Goal: Information Seeking & Learning: Get advice/opinions

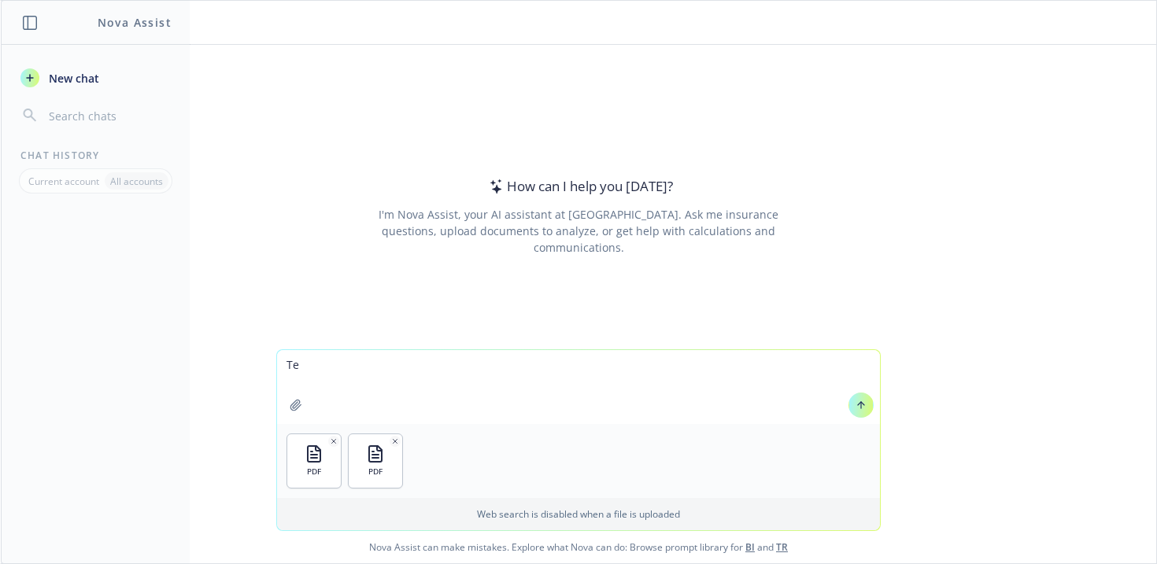
type textarea "T"
type textarea "Can you create a side by side of the two plans highlighting the differences?"
click at [860, 401] on icon at bounding box center [861, 405] width 11 height 11
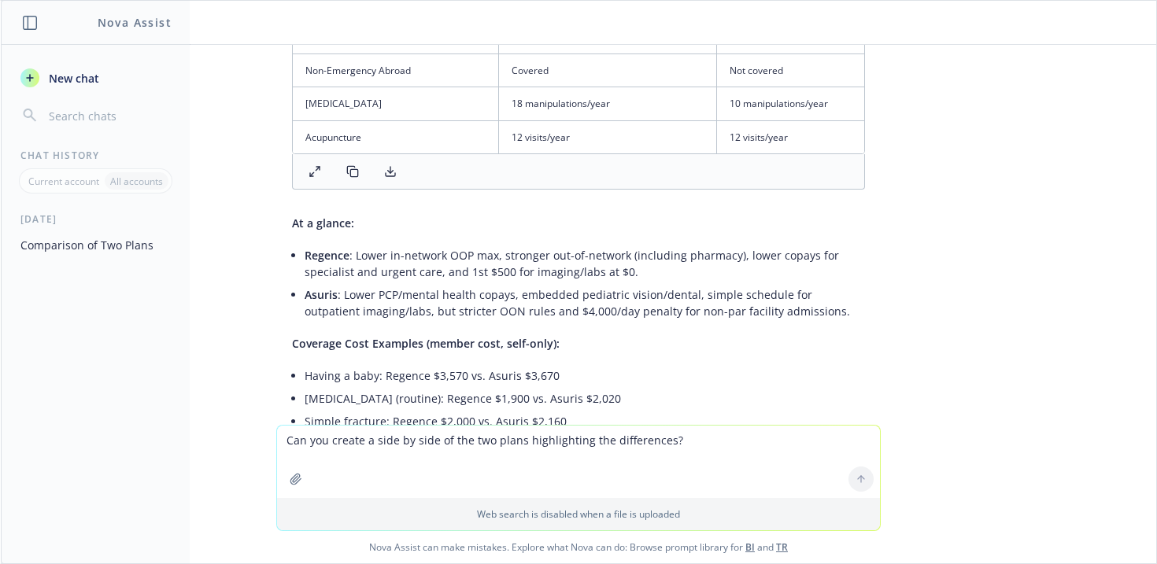
scroll to position [994, 0]
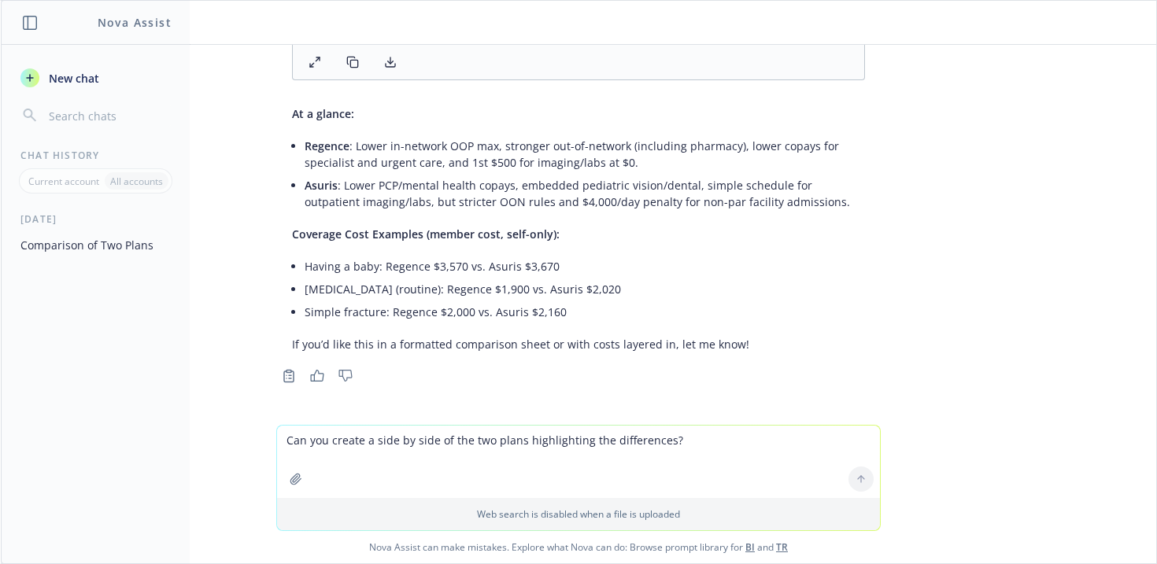
click at [547, 442] on textarea "Can you create a side by side of the two plans highlighting the differences?" at bounding box center [578, 462] width 603 height 72
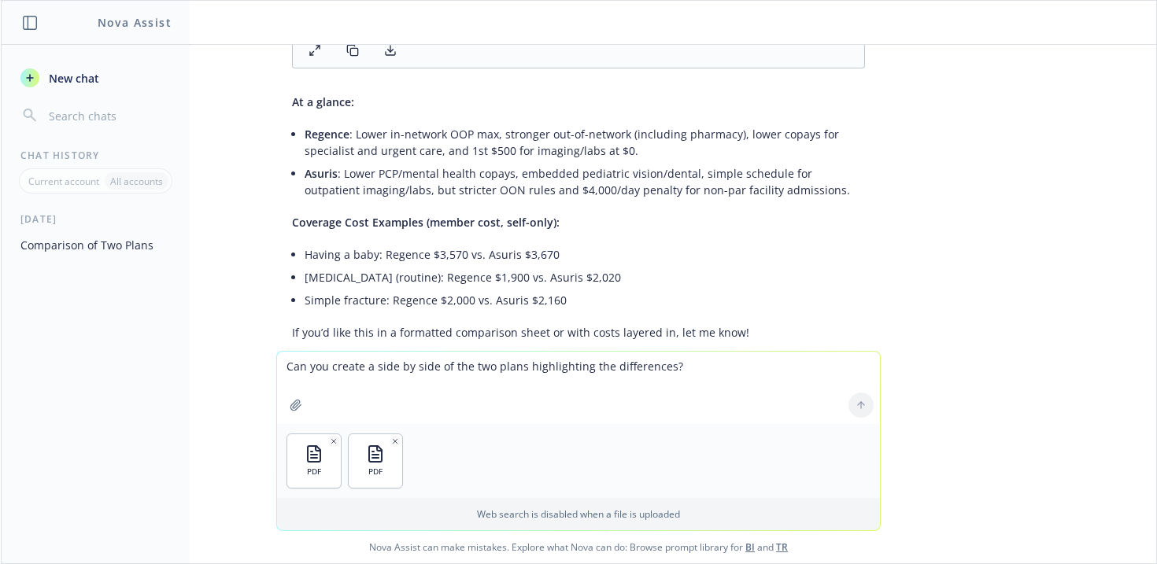
click at [375, 376] on textarea "Can you create a side by side of the two plans highlighting the differences?" at bounding box center [578, 388] width 603 height 72
type textarea "Can you compare the attached two SBC's and put them in a side by side compariso…"
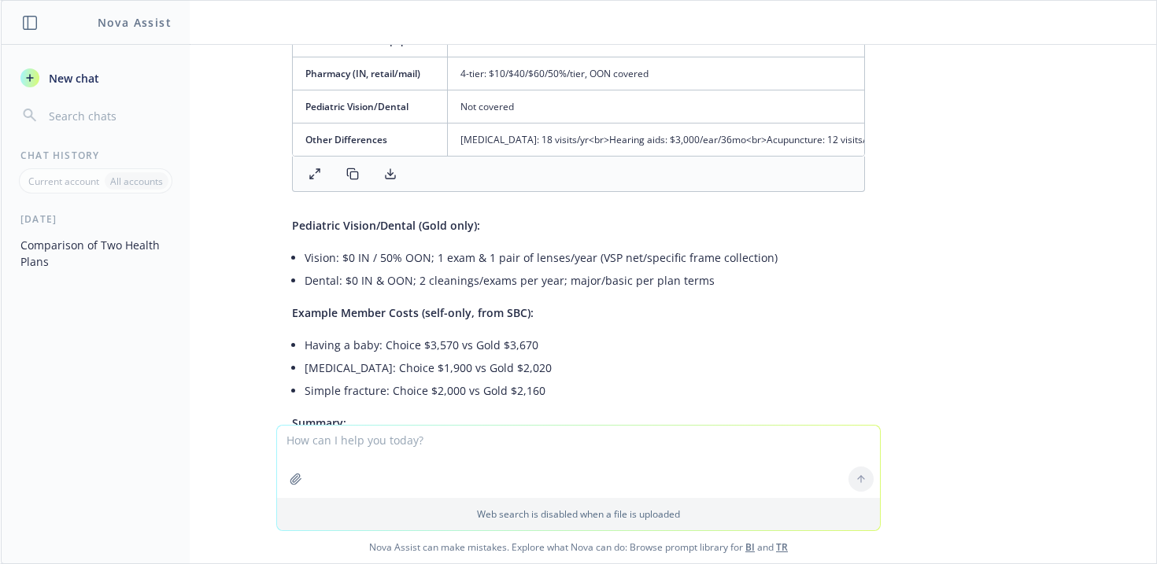
scroll to position [1998, 0]
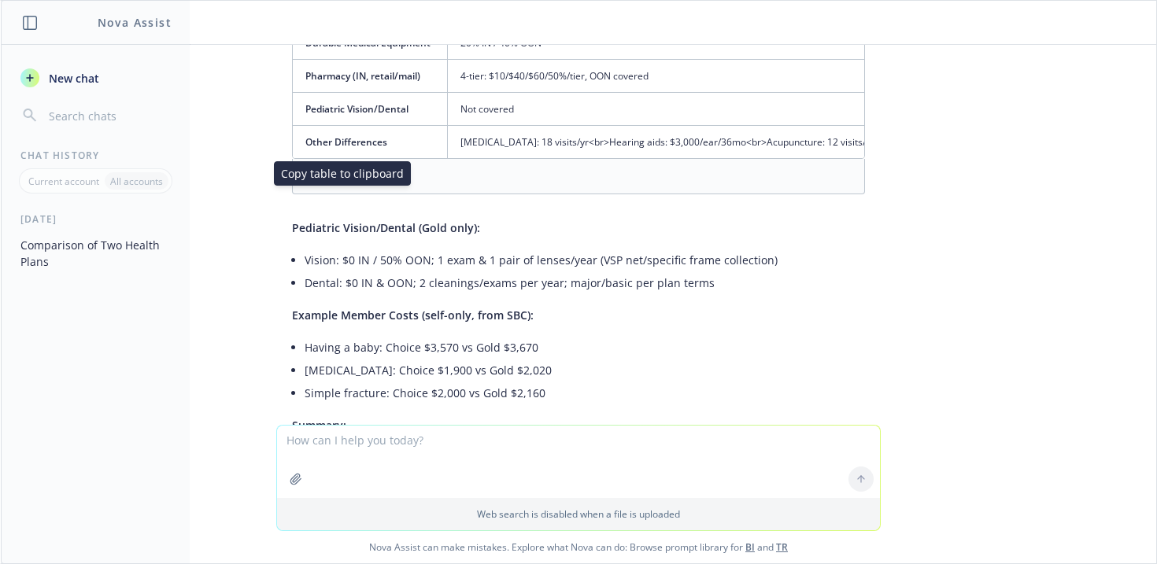
click at [346, 183] on icon at bounding box center [352, 176] width 13 height 13
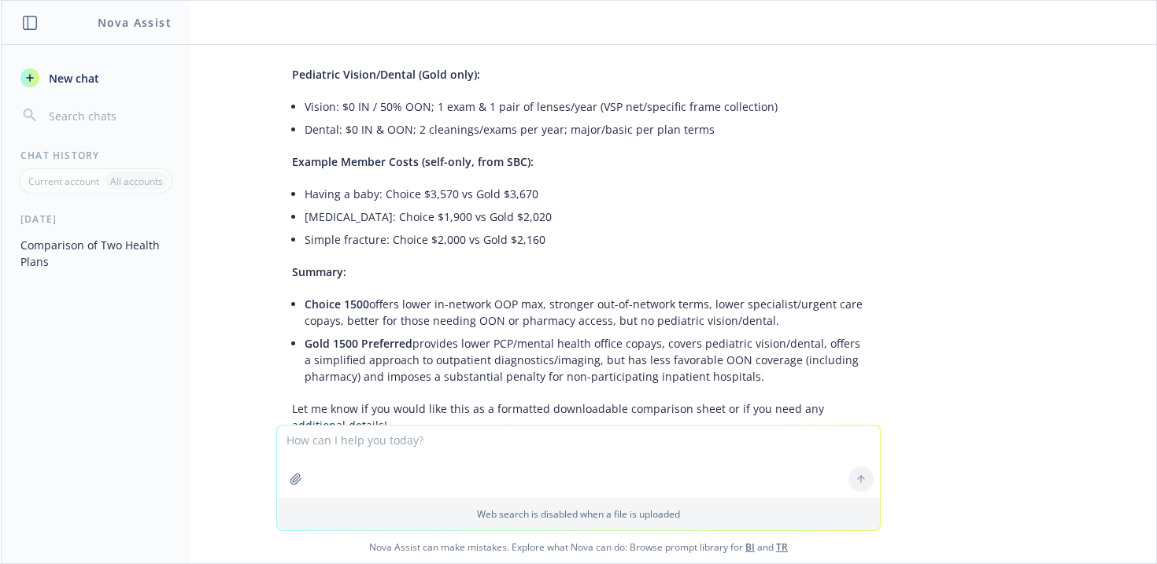
scroll to position [2256, 0]
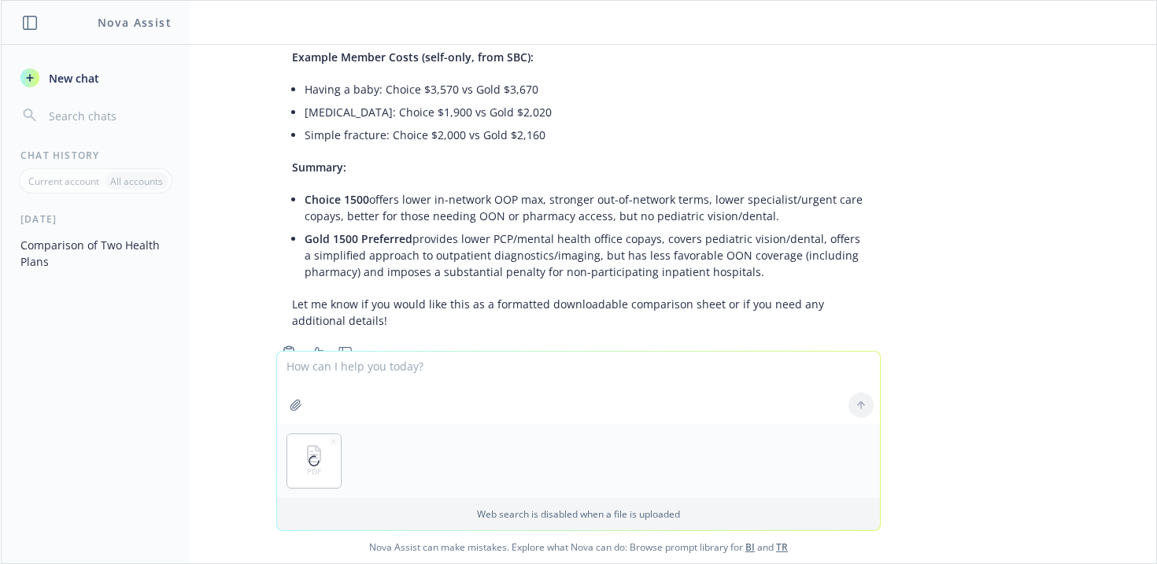
click at [397, 378] on textarea at bounding box center [578, 388] width 603 height 72
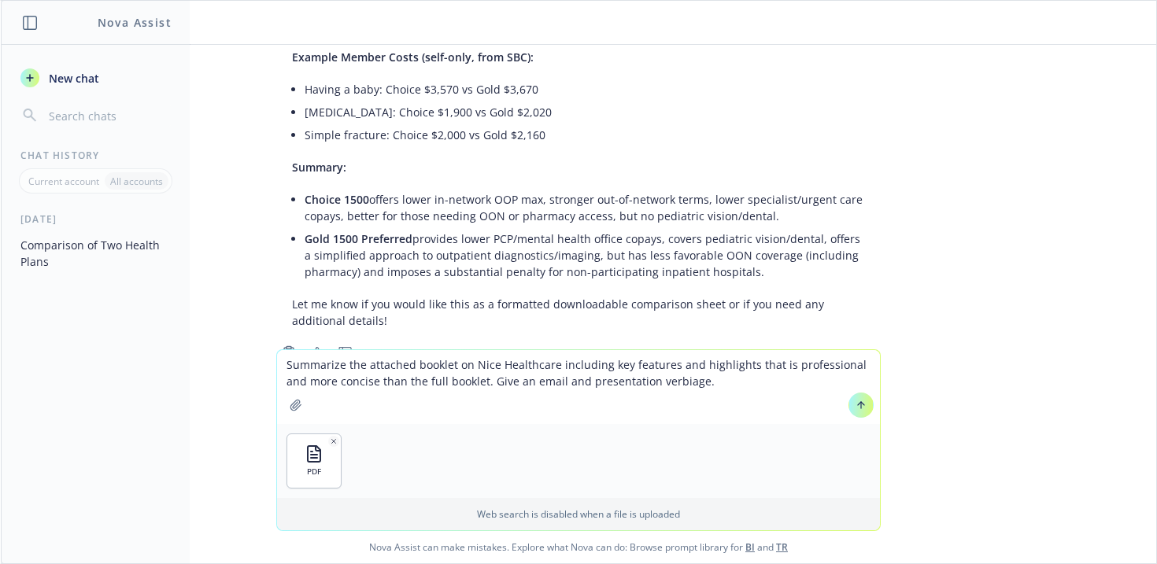
click at [535, 382] on textarea "Summarize the attached booklet on Nice Healthcare including key features and hi…" at bounding box center [578, 387] width 603 height 74
click at [750, 379] on textarea "Summarize the attached booklet on Nice Healthcare including key features and hi…" at bounding box center [578, 387] width 603 height 74
type textarea "Summarize the attached booklet on Nice Healthcare including key features and hi…"
click at [857, 403] on icon at bounding box center [861, 405] width 11 height 11
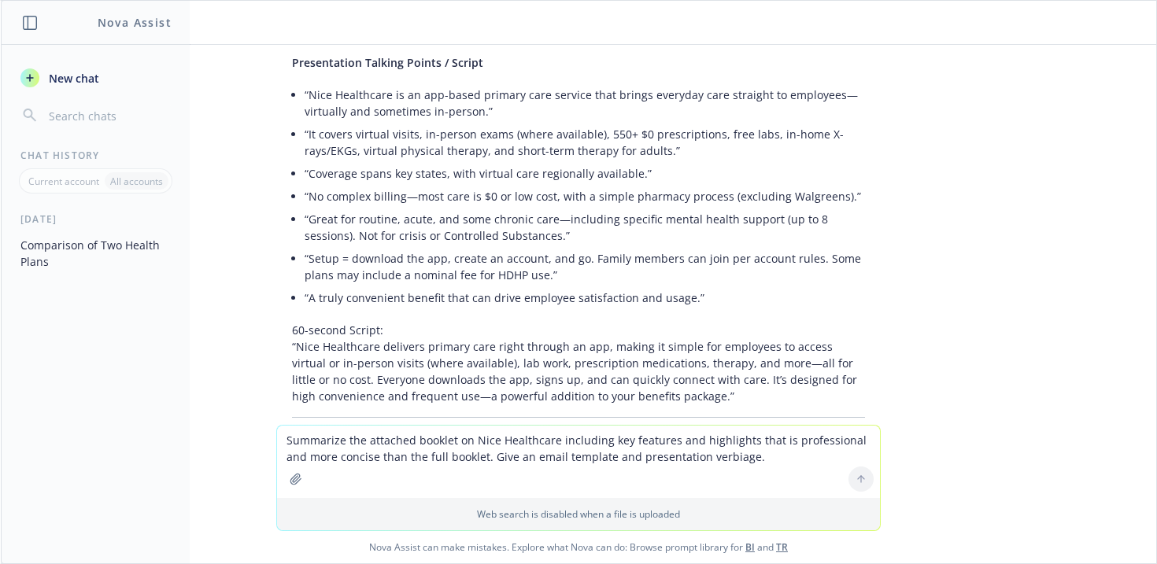
scroll to position [3720, 0]
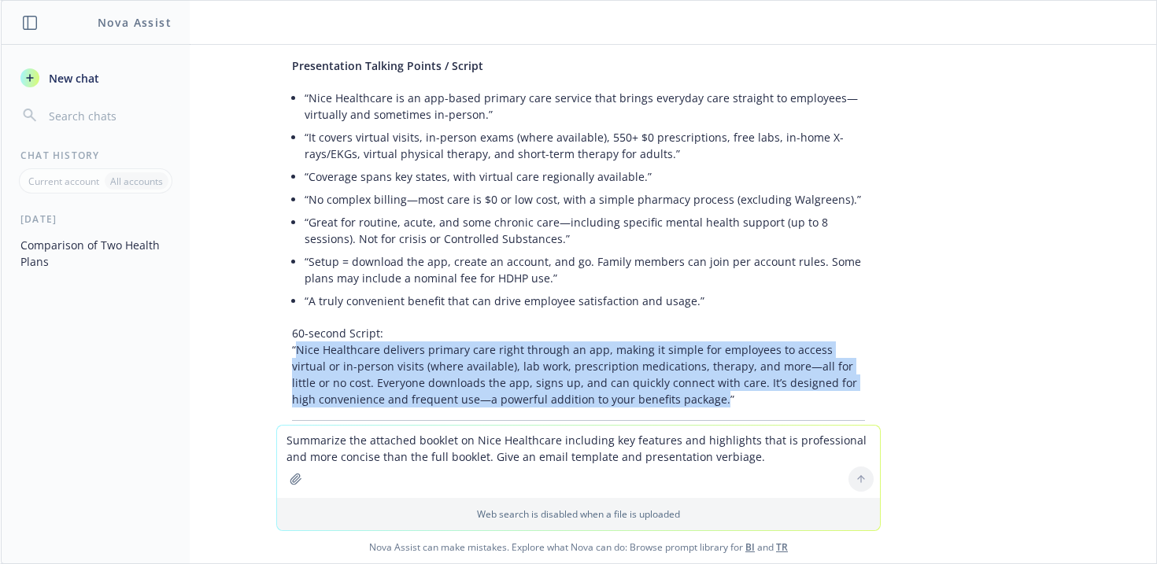
drag, startPoint x: 286, startPoint y: 356, endPoint x: 679, endPoint y: 405, distance: 396.0
click at [679, 405] on p "60-second Script: “Nice Healthcare delivers primary care right through an app, …" at bounding box center [578, 366] width 573 height 83
copy p "Nice Healthcare delivers primary care right through an app, making it simple fo…"
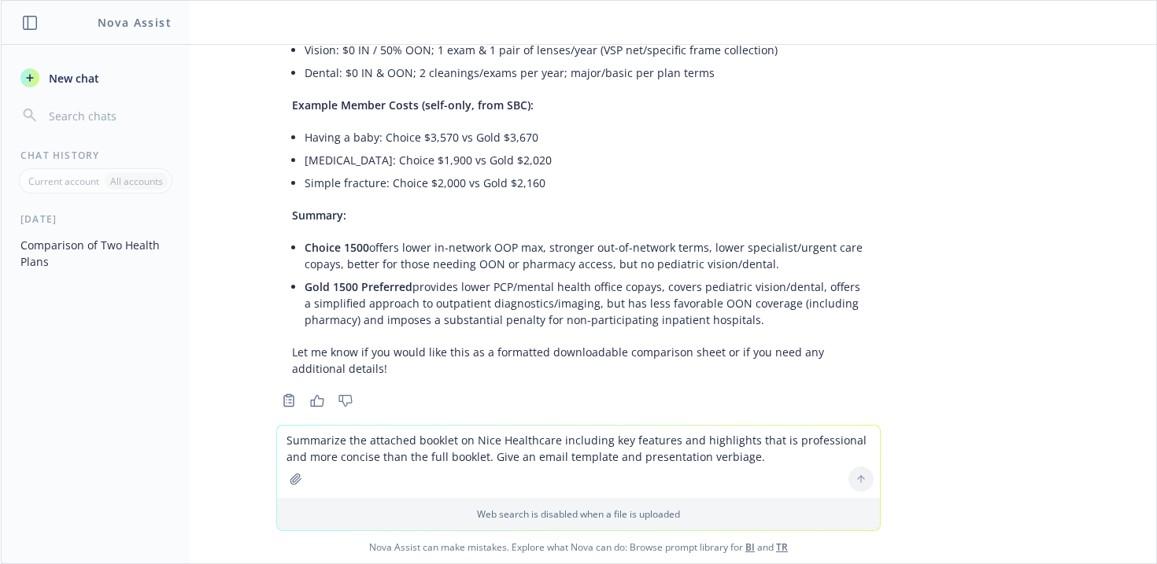
scroll to position [2271, 0]
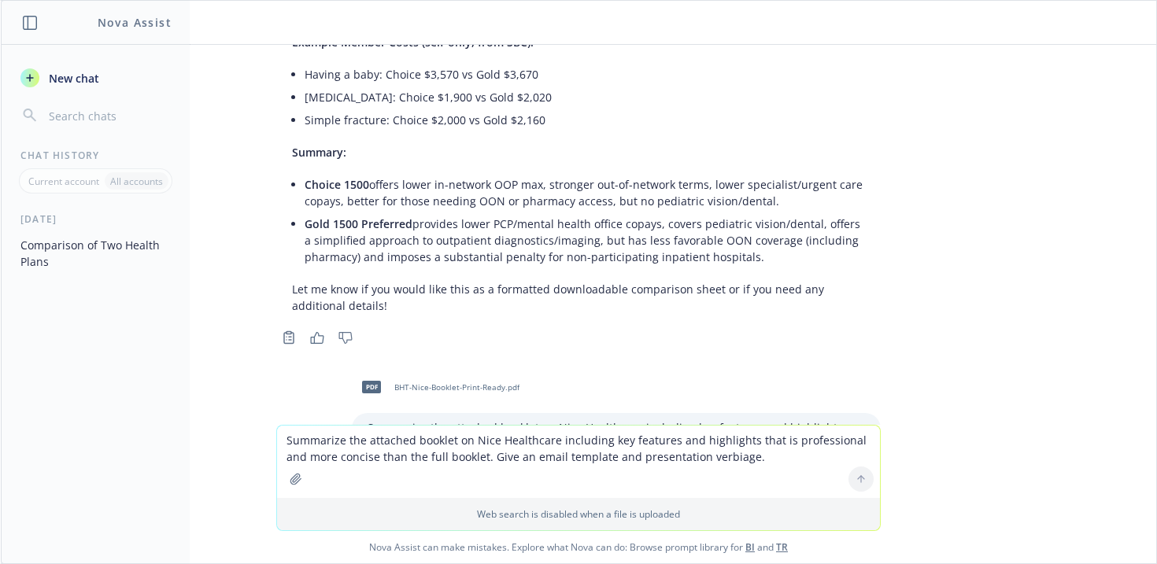
drag, startPoint x: 294, startPoint y: 208, endPoint x: 758, endPoint y: 222, distance: 463.9
click at [758, 213] on li "Choice 1500 offers lower in-network OOP max, stronger out-of-network terms, low…" at bounding box center [585, 192] width 561 height 39
